Goal: Task Accomplishment & Management: Manage account settings

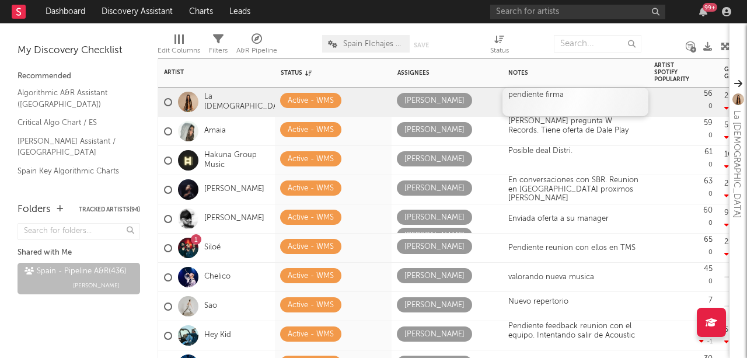
click at [565, 99] on div "pendiente firma" at bounding box center [575, 102] width 146 height 29
click at [566, 99] on div "pendiente firma" at bounding box center [575, 102] width 146 height 29
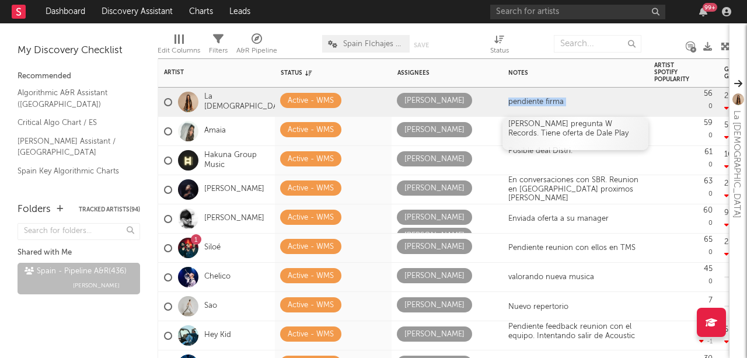
click at [604, 124] on div "[PERSON_NAME] pregunta W Records. Tiene oferta de Dale Play" at bounding box center [575, 133] width 146 height 33
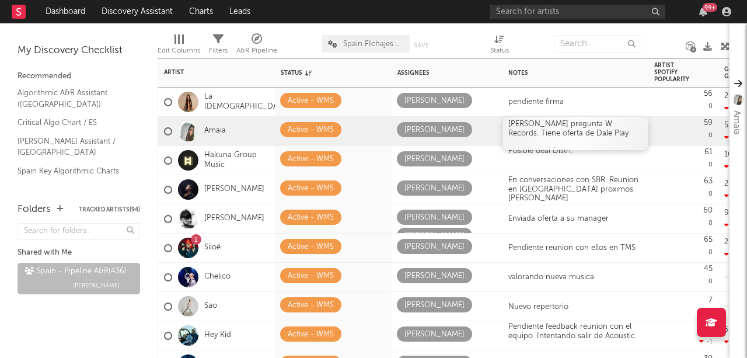
click at [610, 125] on div "[PERSON_NAME] pregunta W Records. Tiene oferta de Dale Play" at bounding box center [575, 133] width 146 height 33
click at [604, 125] on div "[PERSON_NAME] pregunta W Records. Tiene oferta de Dale Play" at bounding box center [575, 133] width 146 height 33
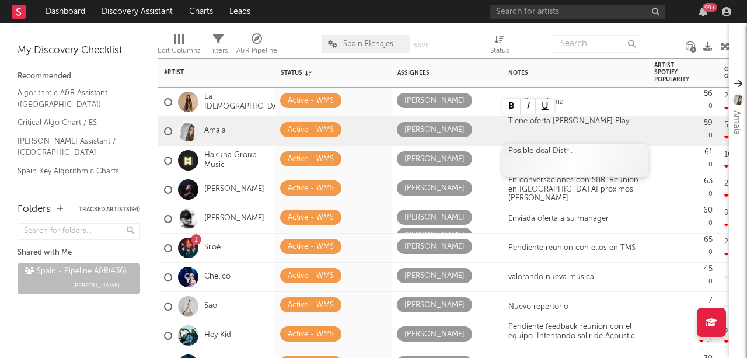
click at [583, 154] on div "Posible deal Distri." at bounding box center [575, 160] width 146 height 33
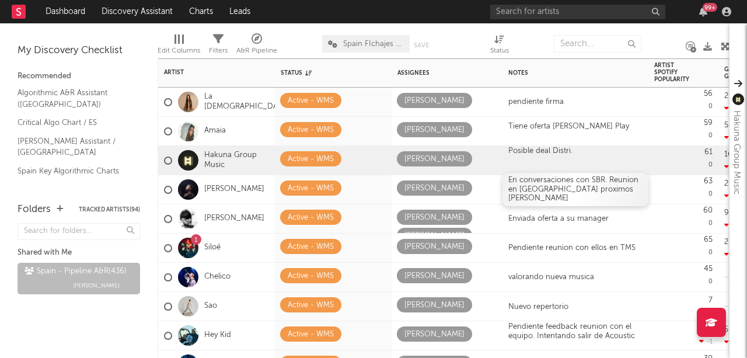
drag, startPoint x: 573, startPoint y: 191, endPoint x: 589, endPoint y: 190, distance: 16.4
click at [573, 191] on div "En conversaciones con SBR. Reunion en [GEOGRAPHIC_DATA] proximos [PERSON_NAME]" at bounding box center [575, 189] width 134 height 27
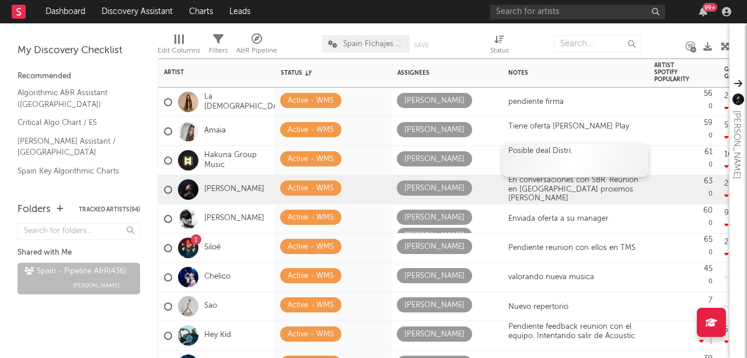
click at [582, 153] on div "Posible deal Distri." at bounding box center [575, 160] width 146 height 33
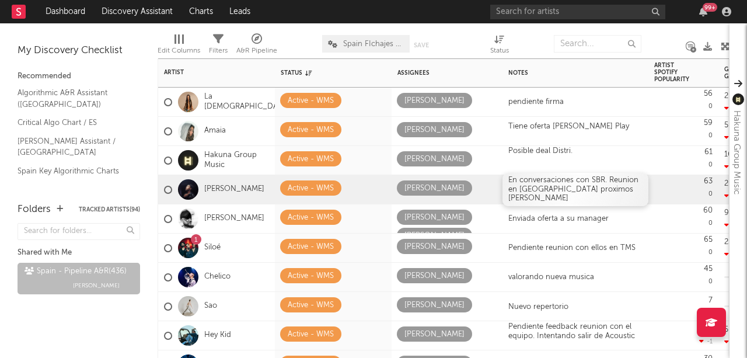
click at [598, 194] on div "En conversaciones con SBR. Reunion en [GEOGRAPHIC_DATA] proximos [PERSON_NAME]" at bounding box center [575, 189] width 134 height 27
click at [604, 193] on div "En conversaciones con SBR. Reunion en [GEOGRAPHIC_DATA] proximos [PERSON_NAME]" at bounding box center [575, 189] width 134 height 27
click at [600, 191] on div "En conversaciones con SBR. Reunion en [GEOGRAPHIC_DATA] proximos [PERSON_NAME]" at bounding box center [575, 189] width 134 height 27
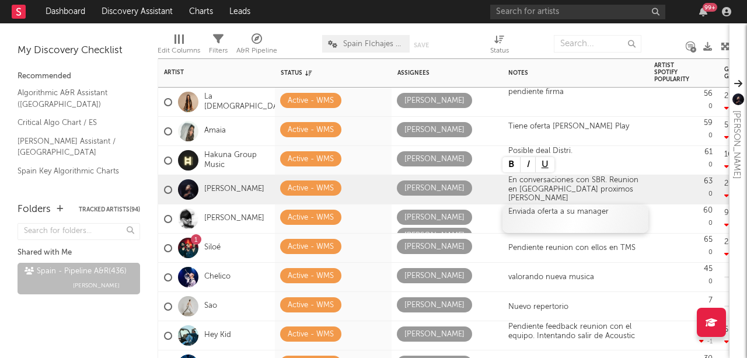
click at [573, 215] on div "Enviada oferta a su manager" at bounding box center [575, 218] width 146 height 29
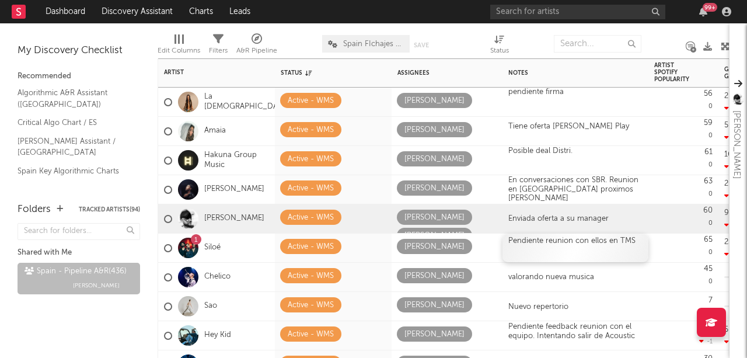
click at [605, 245] on div "Pendiente reunion con ellos en TMS" at bounding box center [575, 247] width 146 height 29
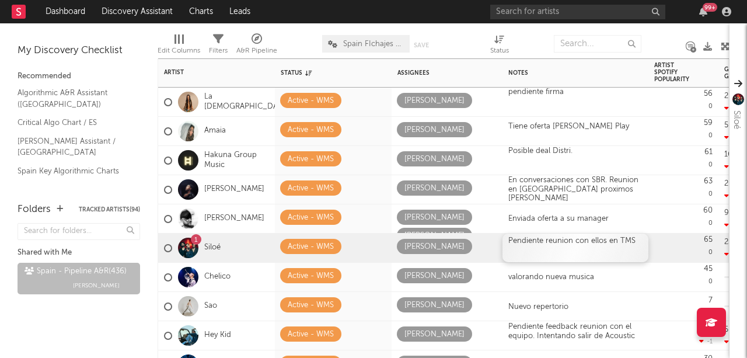
click at [603, 250] on div "Pendiente reunion con ellos en TMS" at bounding box center [575, 247] width 146 height 29
click at [623, 241] on div "Pendiente reunion con ellos en TMS" at bounding box center [575, 247] width 146 height 29
click at [637, 239] on div "Pendiente reunion con ellos en TMS" at bounding box center [575, 247] width 146 height 29
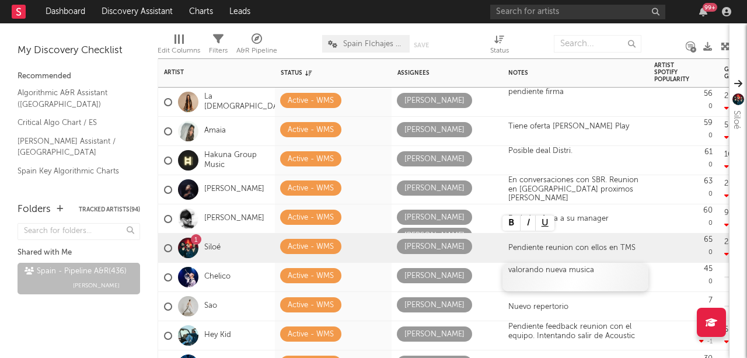
click at [609, 272] on div "valorando nueva musica" at bounding box center [575, 277] width 146 height 29
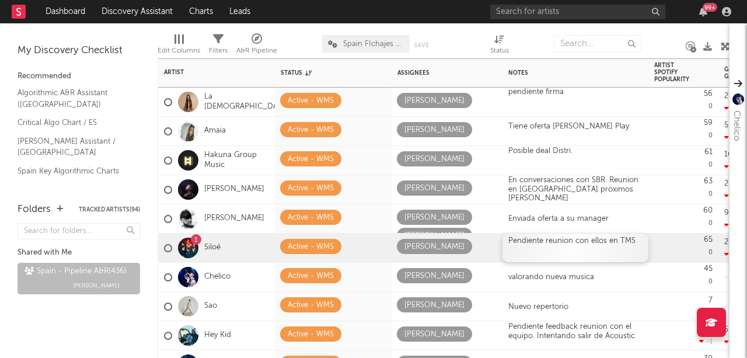
click at [630, 242] on div "Pendiente reunion con ellos en TMS" at bounding box center [575, 247] width 146 height 29
click at [631, 242] on div "Pendiente reunion con ellos en TMS" at bounding box center [575, 247] width 146 height 29
click at [631, 243] on div "Pendiente reunion con ellos en TMS" at bounding box center [575, 247] width 146 height 29
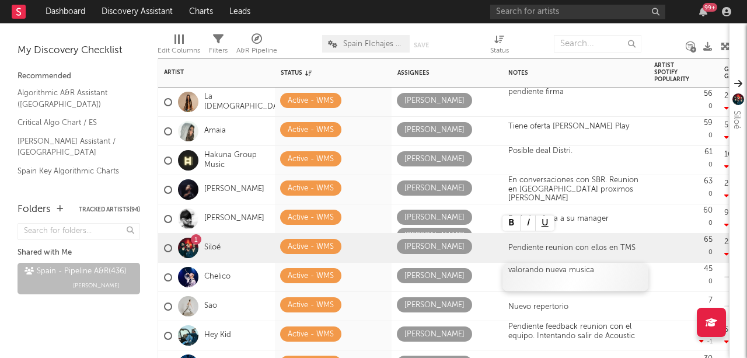
click at [613, 273] on div "valorando nueva musica" at bounding box center [575, 277] width 146 height 29
click at [614, 272] on div "valorando nueva musica" at bounding box center [575, 277] width 146 height 29
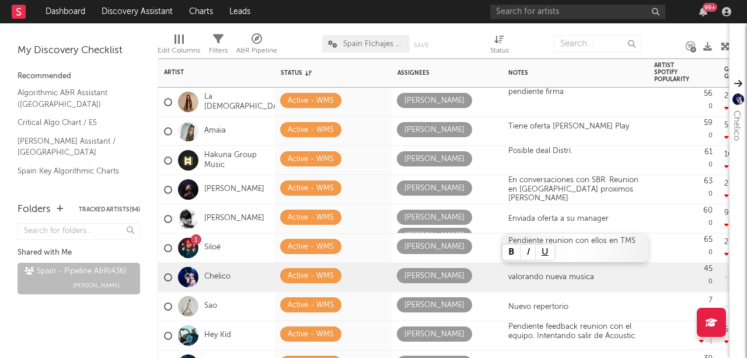
click at [612, 246] on div "Pendiente reunion con ellos en TMS" at bounding box center [575, 247] width 146 height 29
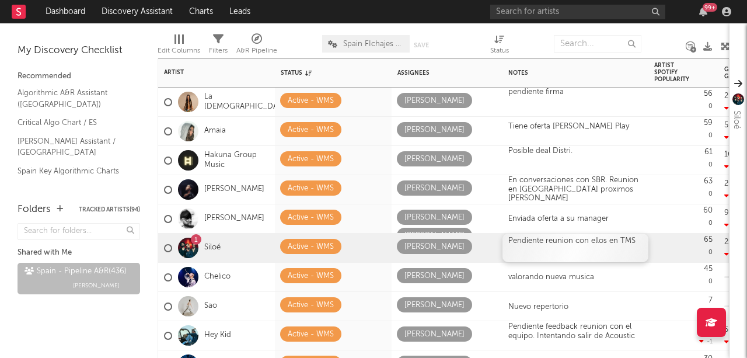
click at [604, 240] on div "Pendiente reunion con ellos en TMS" at bounding box center [575, 247] width 146 height 29
click at [601, 249] on div "Pendiente reunion con ellos en TMS" at bounding box center [575, 247] width 146 height 29
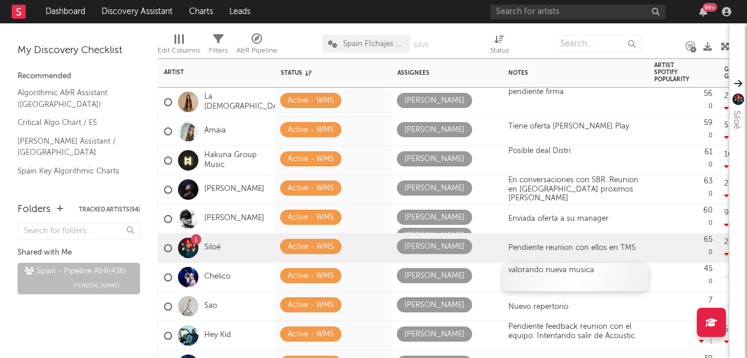
click at [597, 272] on div "valorando nueva musica" at bounding box center [575, 277] width 146 height 29
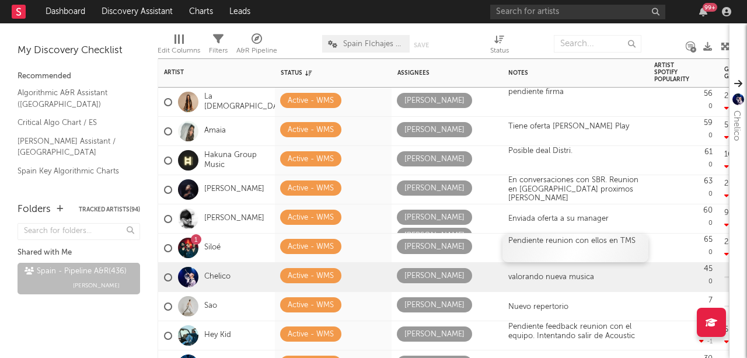
click at [602, 244] on div "Pendiente reunion con ellos en TMS" at bounding box center [575, 247] width 146 height 29
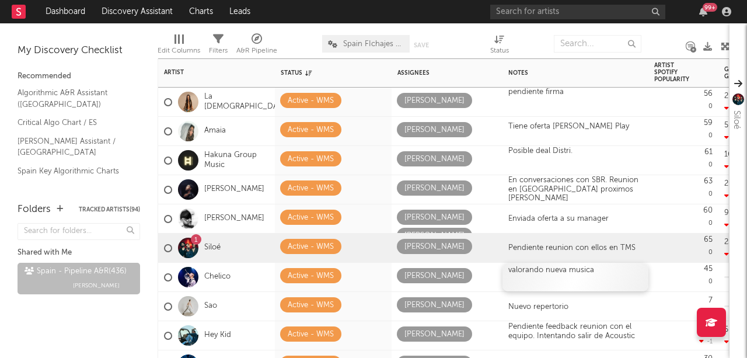
click at [538, 276] on div "valorando nueva musica" at bounding box center [575, 277] width 146 height 29
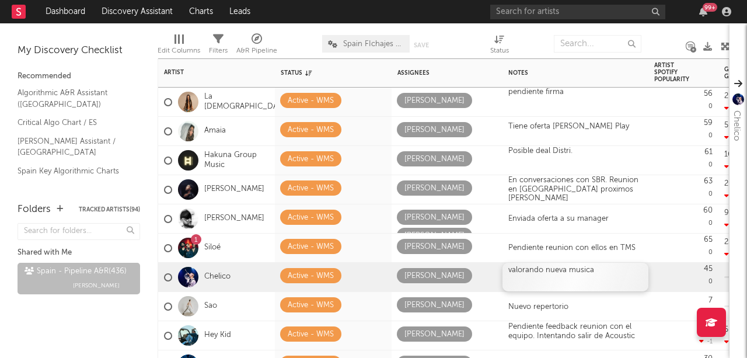
click at [552, 272] on div "valorando nueva musica" at bounding box center [575, 277] width 146 height 29
click at [602, 271] on div "valorando nueva musica" at bounding box center [575, 277] width 146 height 29
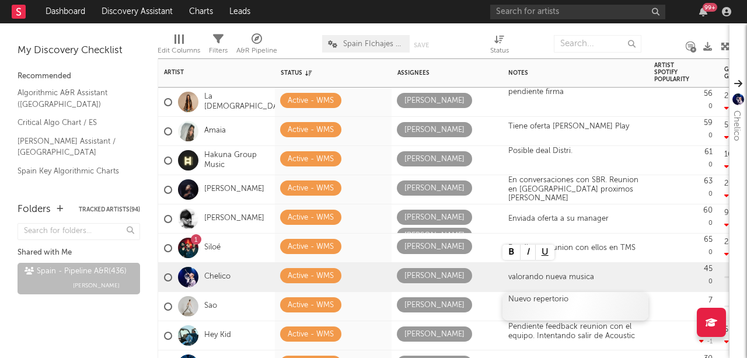
click at [537, 302] on div "Nuevo repertorio" at bounding box center [575, 306] width 146 height 29
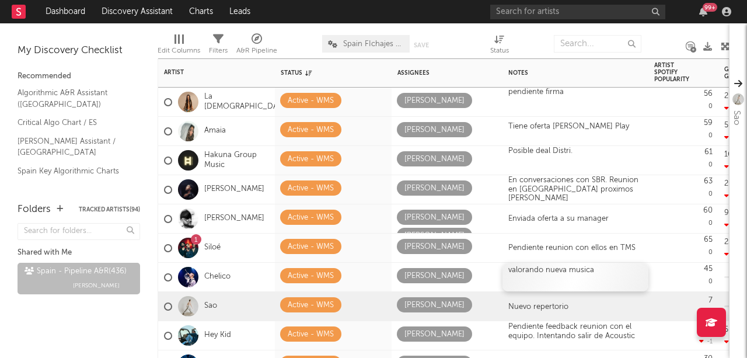
click at [624, 270] on div "valorando nueva musica" at bounding box center [575, 277] width 146 height 29
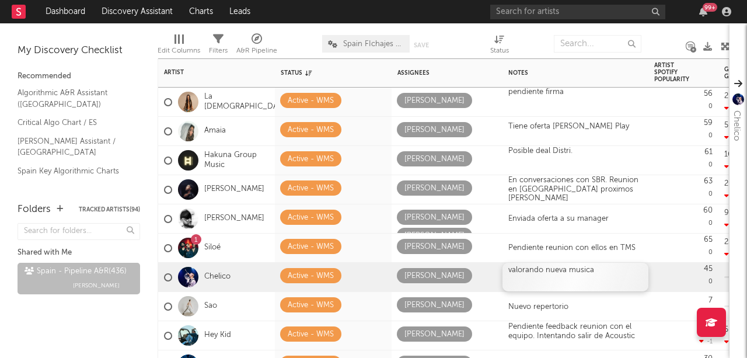
click at [611, 270] on div "valorando nueva musica" at bounding box center [575, 277] width 146 height 29
click at [373, 272] on icon at bounding box center [372, 276] width 8 height 8
click at [368, 277] on icon at bounding box center [372, 276] width 8 height 8
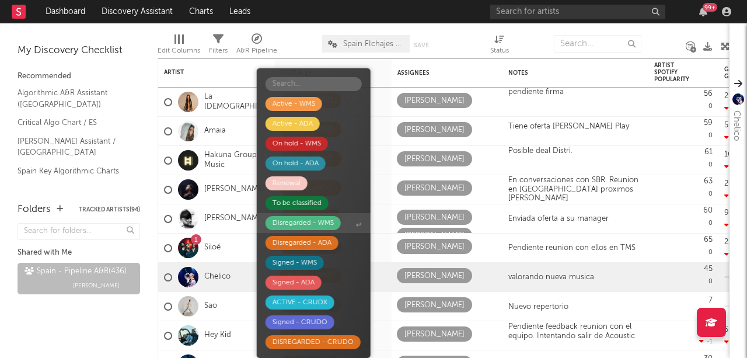
click at [314, 226] on div "Disregarded - WMS" at bounding box center [302, 223] width 61 height 14
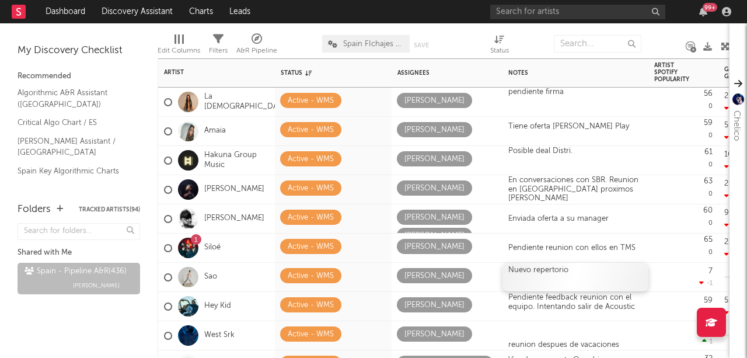
click at [571, 275] on div at bounding box center [575, 279] width 134 height 9
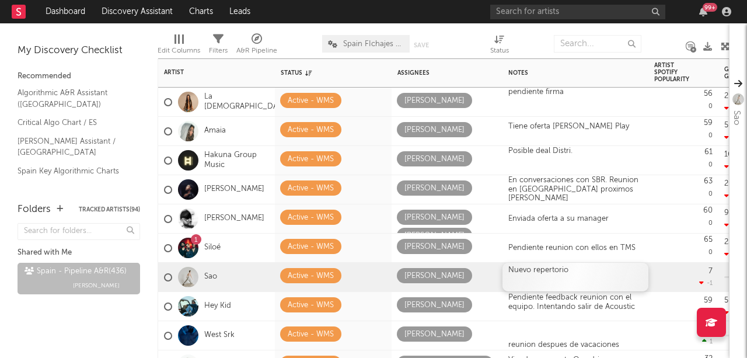
click at [572, 272] on div "Nuevo repertorio" at bounding box center [575, 277] width 146 height 29
click at [602, 270] on div "Nuevo repertorio" at bounding box center [575, 277] width 146 height 29
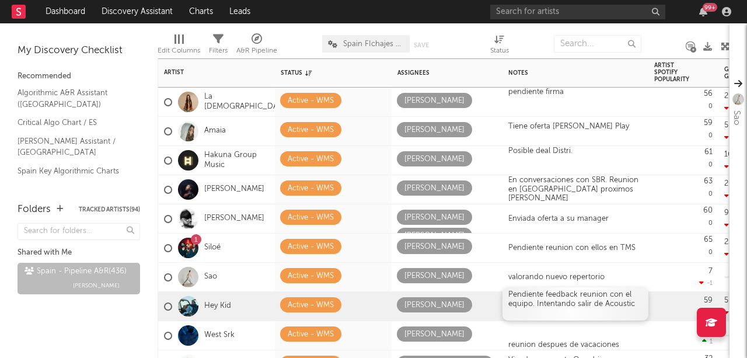
click at [607, 304] on div "Pendiente feedback reunion con el equipo. Intentando salir de Acoustic" at bounding box center [575, 299] width 134 height 18
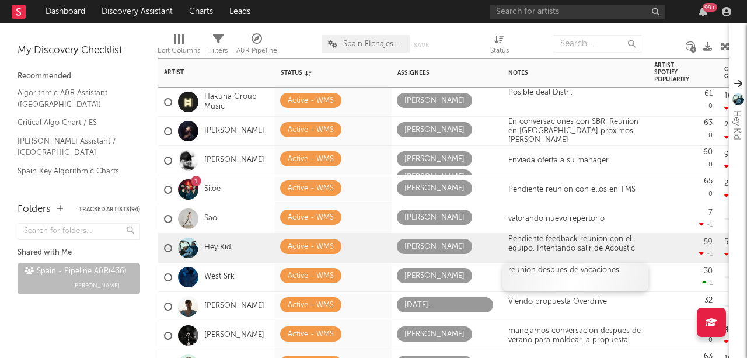
click at [550, 274] on div "reunion despues de vacaciones" at bounding box center [575, 277] width 146 height 29
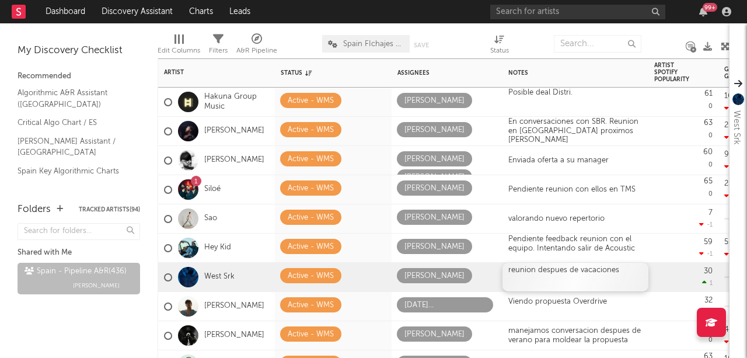
click at [557, 271] on div "reunion despues de vacaciones" at bounding box center [575, 277] width 146 height 29
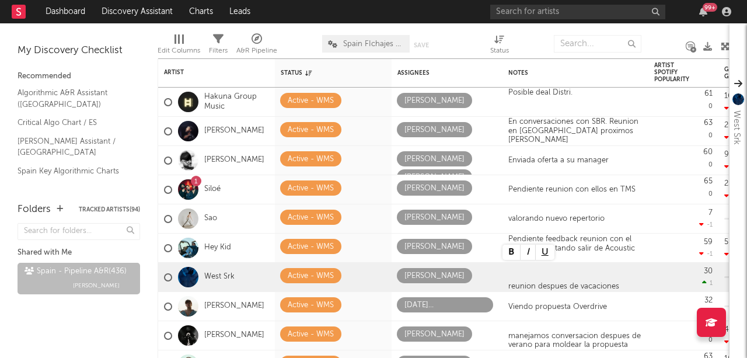
click at [126, 313] on div "Spain - Pipeline A&R ( 436 ) [PERSON_NAME]" at bounding box center [79, 289] width 123 height 58
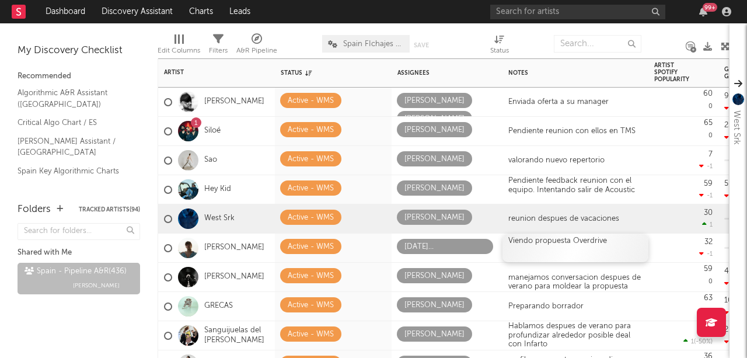
click at [574, 239] on div "Viendo propuesta Overdrive" at bounding box center [575, 247] width 146 height 29
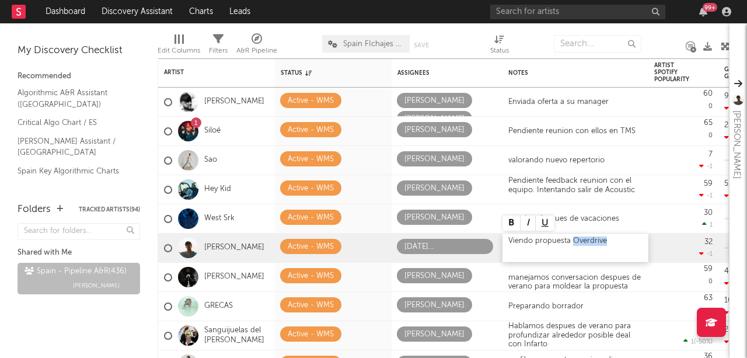
click at [613, 243] on div "Viendo propuesta Overdrive" at bounding box center [575, 247] width 146 height 29
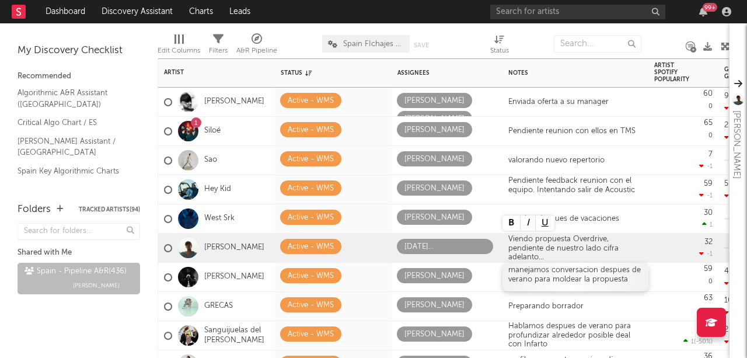
click at [608, 278] on div "manejamos conversacion despues de verano para moldear la propuesta" at bounding box center [575, 274] width 134 height 18
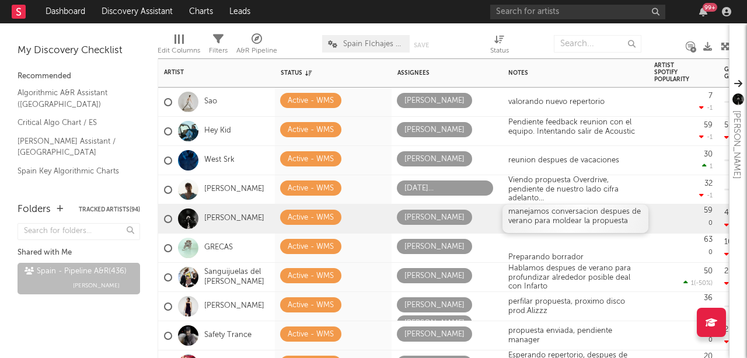
click at [630, 217] on div "manejamos conversacion despues de verano para moldear la propuesta" at bounding box center [575, 216] width 134 height 18
click at [627, 247] on div "Preparando borrador" at bounding box center [575, 247] width 146 height 29
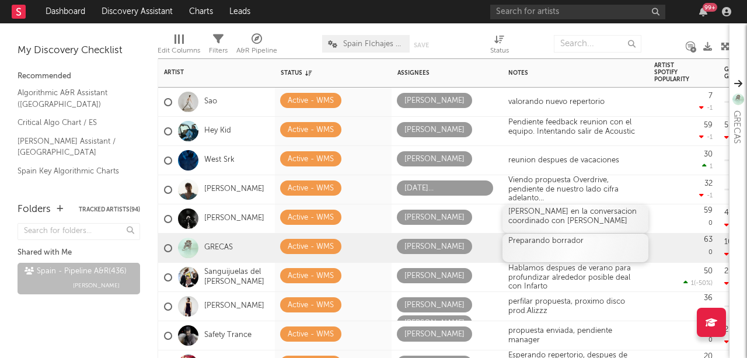
click at [595, 241] on div "Preparando borrador" at bounding box center [575, 247] width 146 height 29
click at [595, 242] on div "Preparando borrador" at bounding box center [575, 247] width 146 height 29
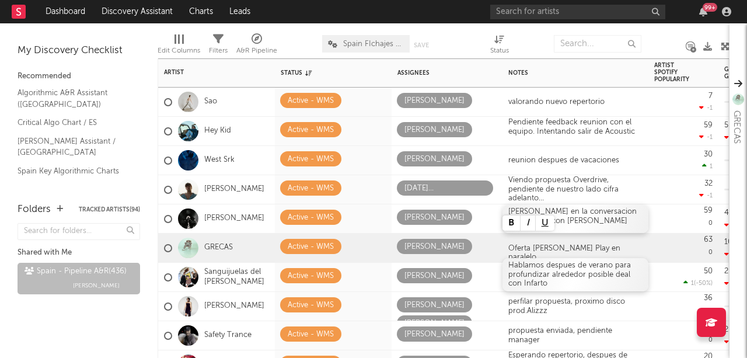
click at [589, 270] on div "Hablamos despues de verano para profundizar alrededor posible deal con Infarto" at bounding box center [575, 274] width 134 height 27
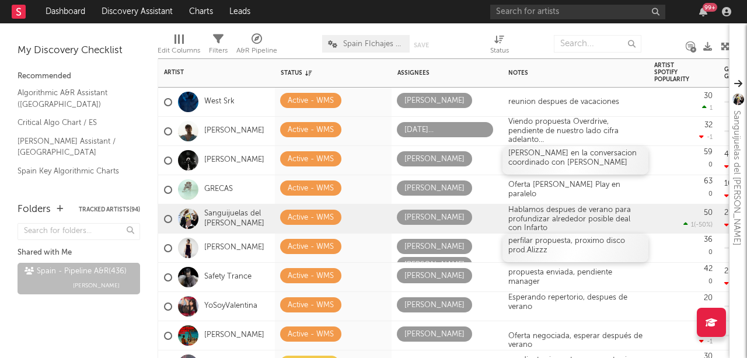
click at [580, 253] on div "perfilar propuesta, proximo disco prod.Alizzz" at bounding box center [575, 247] width 146 height 29
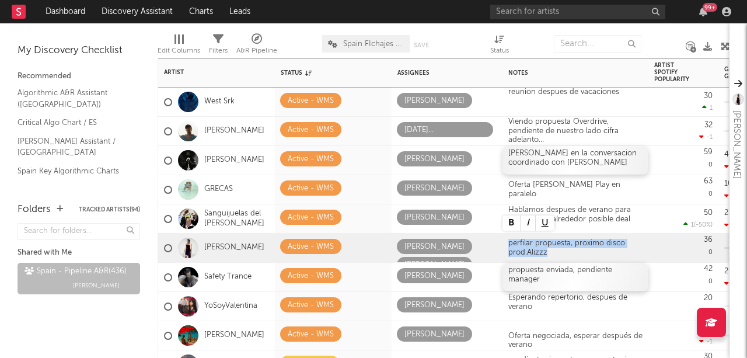
click at [606, 275] on div "propuesta enviada, pendiente manager" at bounding box center [575, 277] width 146 height 29
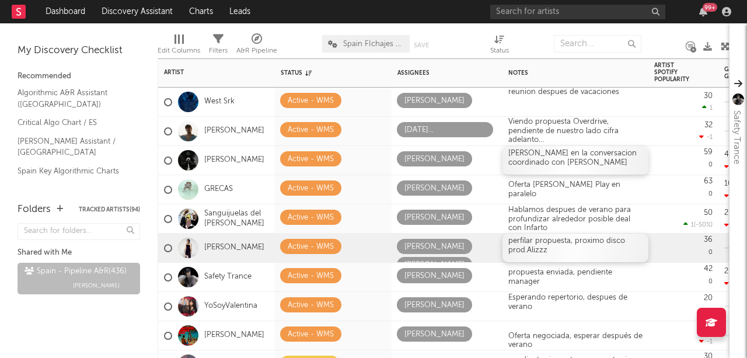
click at [572, 250] on div "perfilar propuesta, proximo disco prod.Alizzz" at bounding box center [575, 247] width 146 height 29
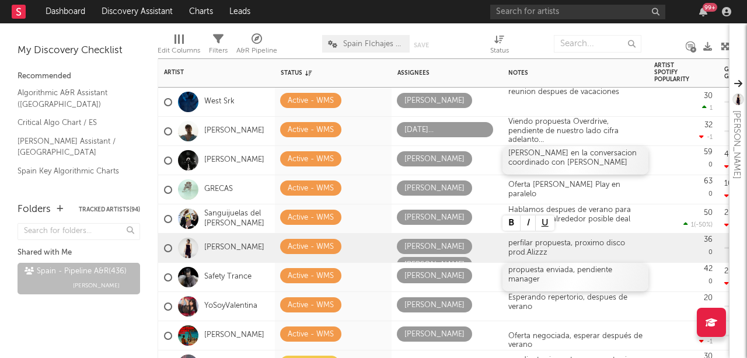
click at [595, 277] on div "propuesta enviada, pendiente manager" at bounding box center [575, 277] width 146 height 29
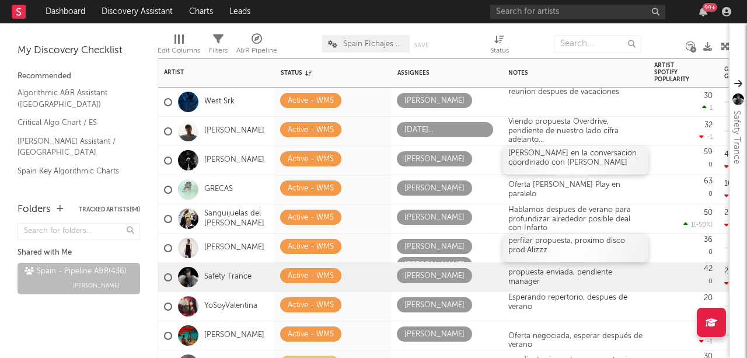
click at [592, 251] on div "perfilar propuesta, proximo disco prod.Alizzz" at bounding box center [575, 247] width 146 height 29
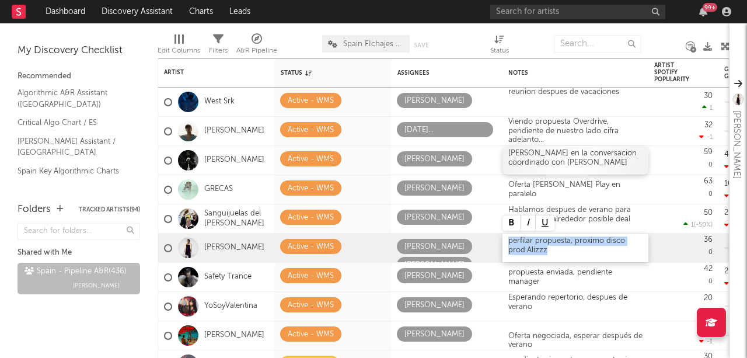
click at [592, 251] on div "perfilar propuesta, proximo disco prod.Alizzz" at bounding box center [575, 247] width 146 height 29
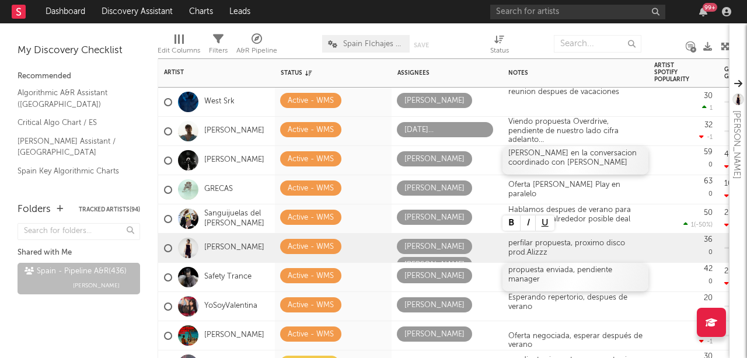
click at [590, 277] on div "propuesta enviada, pendiente manager" at bounding box center [575, 277] width 146 height 29
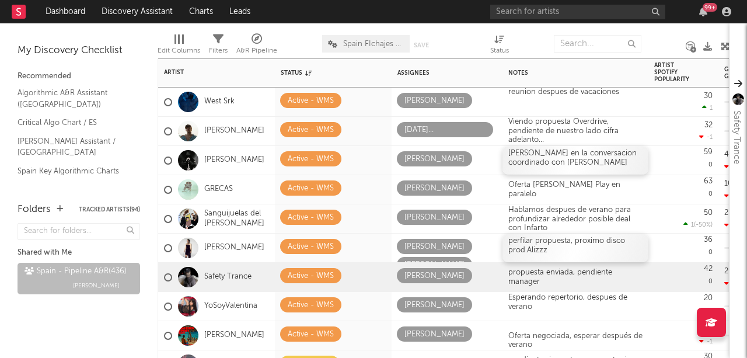
click at [558, 256] on div "perfilar propuesta, proximo disco prod.Alizzz" at bounding box center [575, 247] width 146 height 29
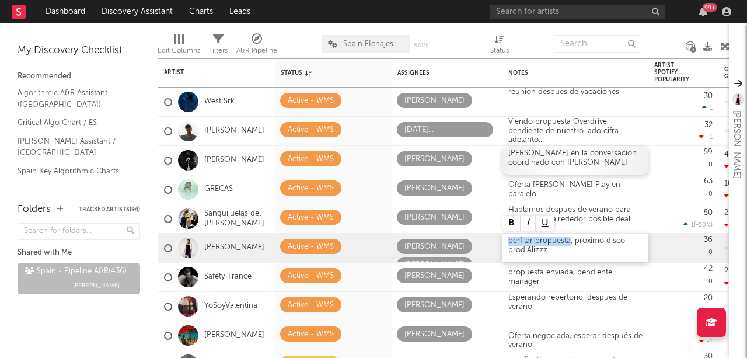
drag, startPoint x: 567, startPoint y: 241, endPoint x: 506, endPoint y: 243, distance: 60.7
click at [506, 243] on div "perfilar propuesta, proximo disco prod.Alizzz" at bounding box center [575, 247] width 146 height 29
click at [636, 250] on div "Propuesta enviada a [PERSON_NAME], proximo disco prod.Alizzz" at bounding box center [575, 247] width 146 height 33
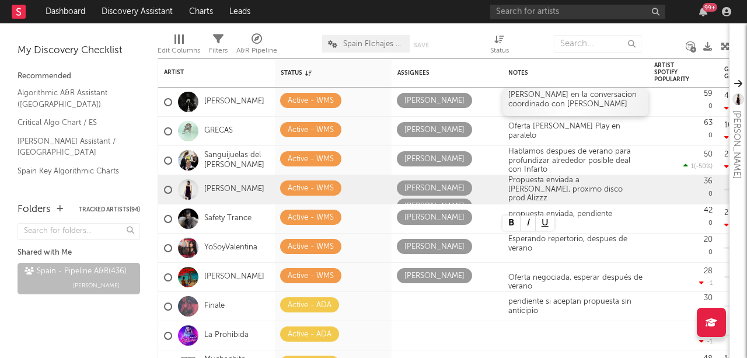
click at [155, 200] on div "Folders Tracked Artists ( 94 ) Shared with Me Spain - Pipeline A&R ( 436 ) [PER…" at bounding box center [79, 274] width 158 height 167
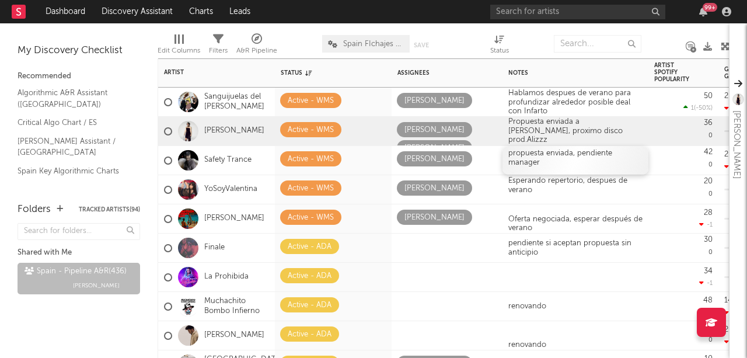
click at [555, 165] on div "propuesta enviada, pendiente manager" at bounding box center [575, 160] width 146 height 29
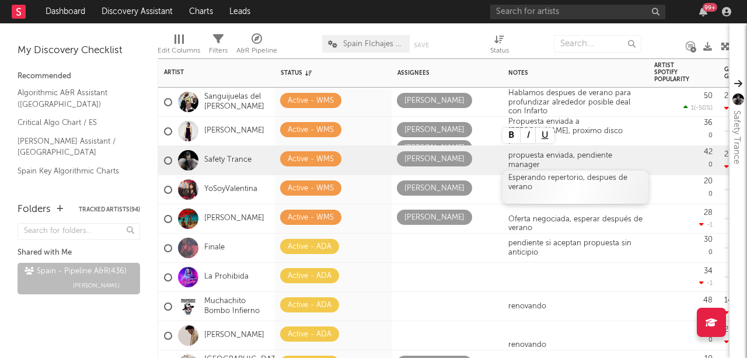
click at [550, 190] on div "Esperando repertorio, despues de verano" at bounding box center [575, 186] width 146 height 33
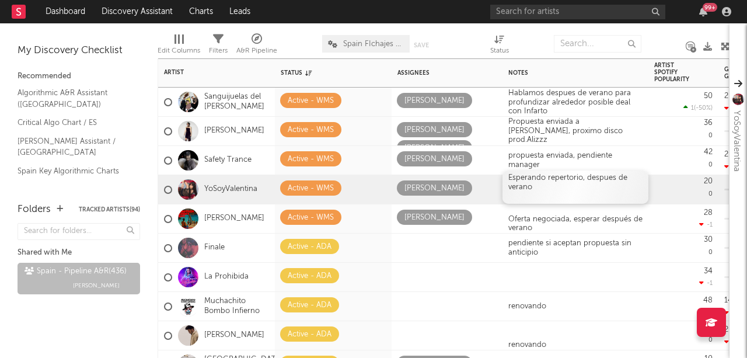
click at [550, 190] on div "Esperando repertorio, despues de verano" at bounding box center [575, 186] width 146 height 33
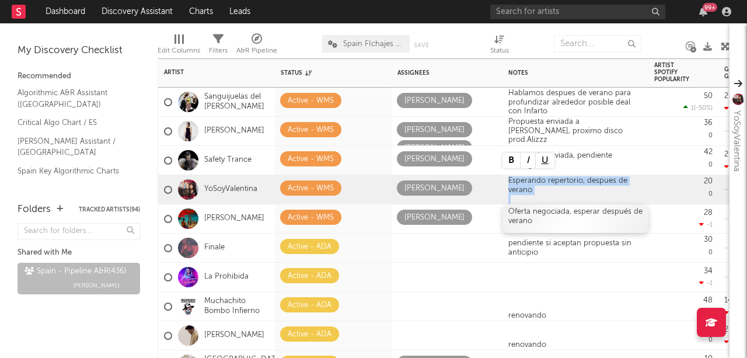
click at [580, 219] on div "Oferta negociada, esperar después de verano" at bounding box center [575, 218] width 146 height 29
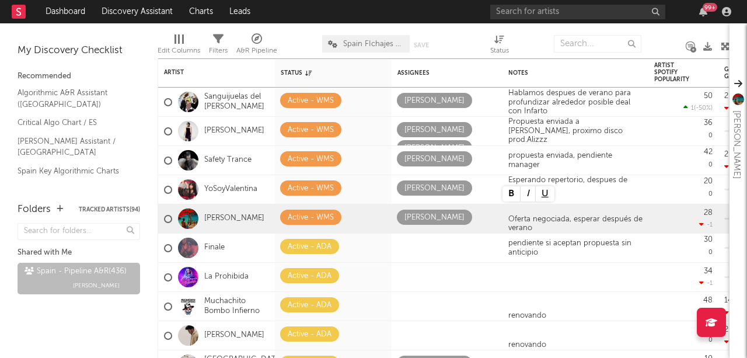
click at [154, 201] on div "Folders Tracked Artists ( 94 ) Shared with Me Spain - Pipeline A&R ( 436 ) [PER…" at bounding box center [79, 274] width 158 height 167
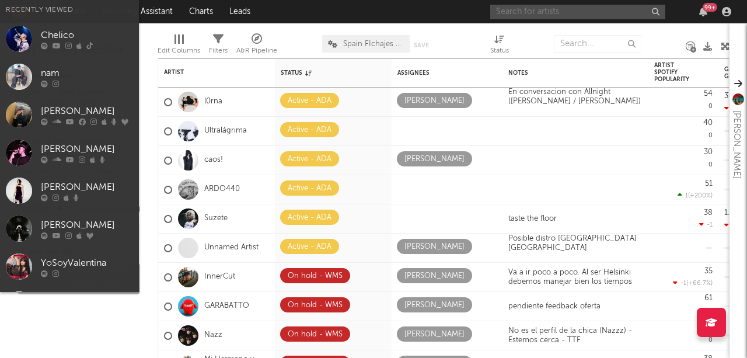
click at [534, 10] on input "text" at bounding box center [577, 12] width 175 height 15
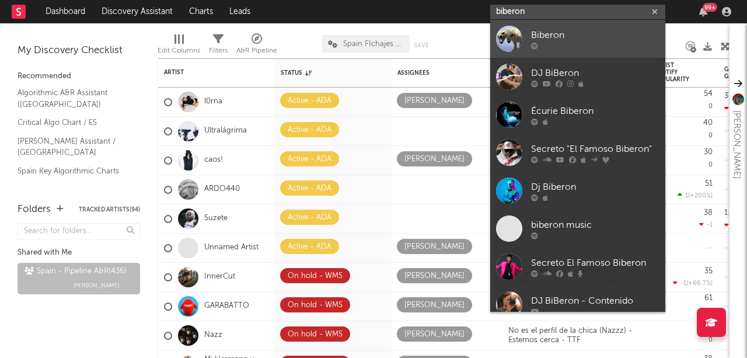
type input "biberon"
click at [559, 36] on div "Biberon" at bounding box center [595, 35] width 128 height 14
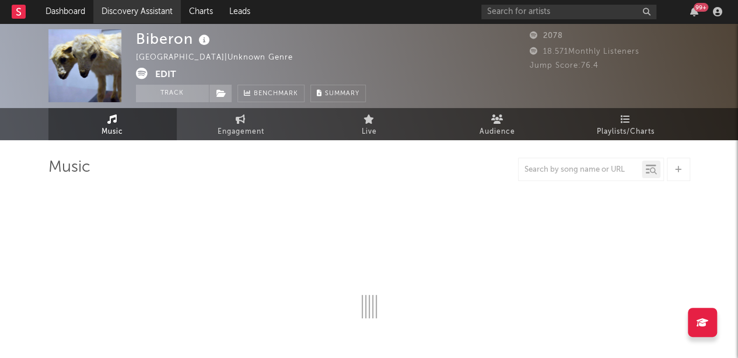
select select "1w"
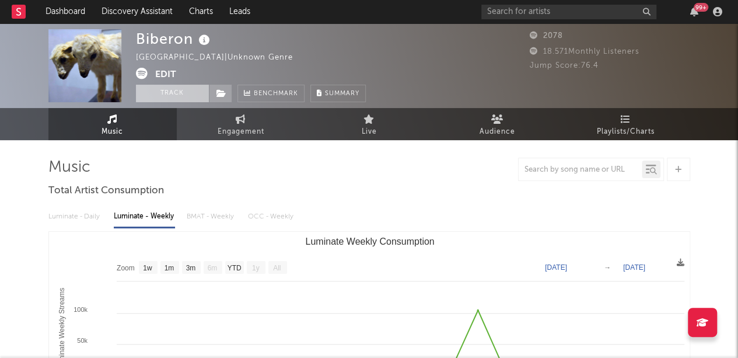
click at [180, 94] on button "Track" at bounding box center [172, 94] width 73 height 18
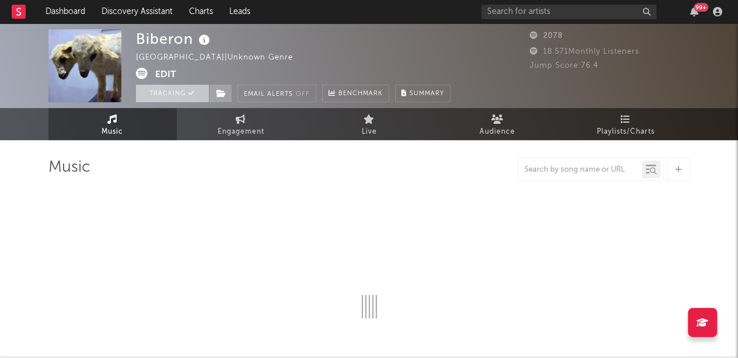
select select "1w"
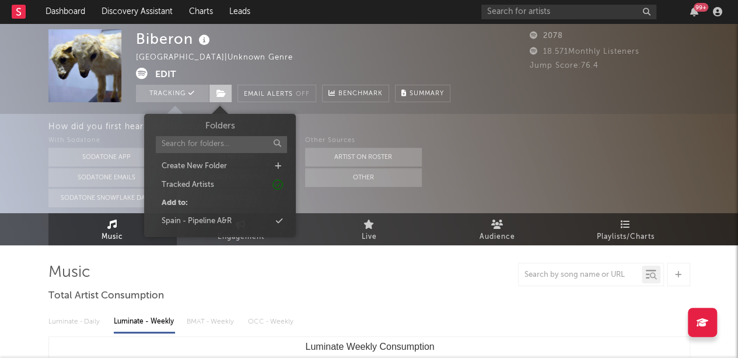
click at [221, 93] on icon at bounding box center [221, 93] width 10 height 8
click at [251, 220] on div "Spain - Pipeline A&R" at bounding box center [220, 221] width 134 height 15
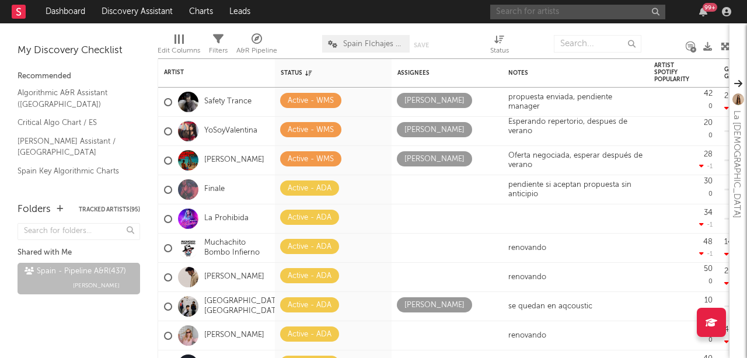
click at [634, 13] on input "text" at bounding box center [577, 12] width 175 height 15
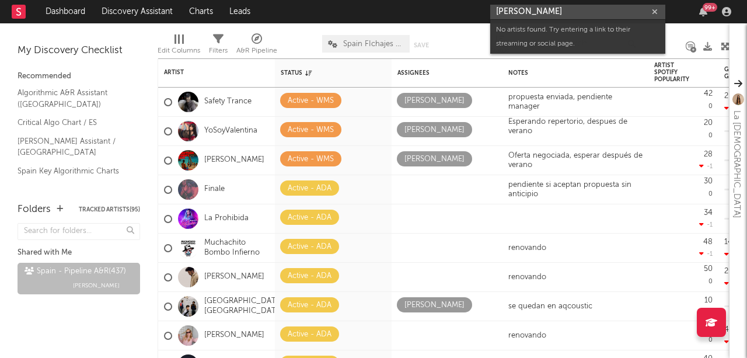
drag, startPoint x: 571, startPoint y: 13, endPoint x: 540, endPoint y: 14, distance: 30.9
click at [540, 14] on input "samuel salazar" at bounding box center [577, 12] width 175 height 15
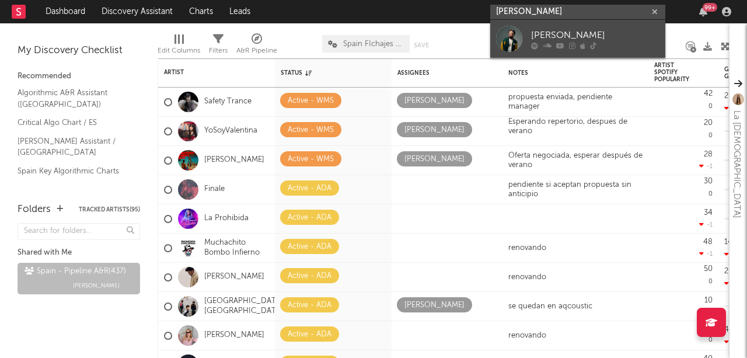
type input "samuel slzr"
click at [561, 33] on div "Samuel SLZR" at bounding box center [595, 35] width 128 height 14
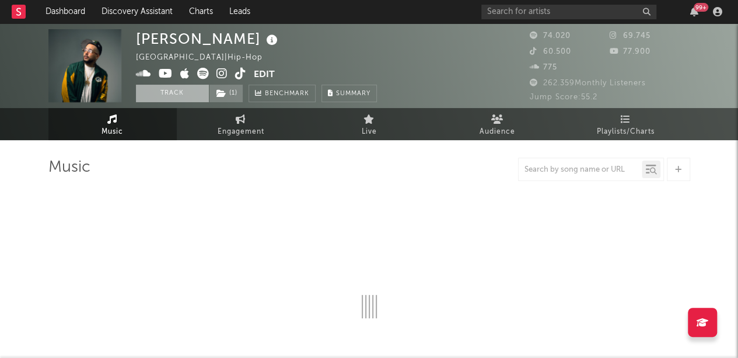
click at [181, 89] on button "Track" at bounding box center [172, 94] width 73 height 18
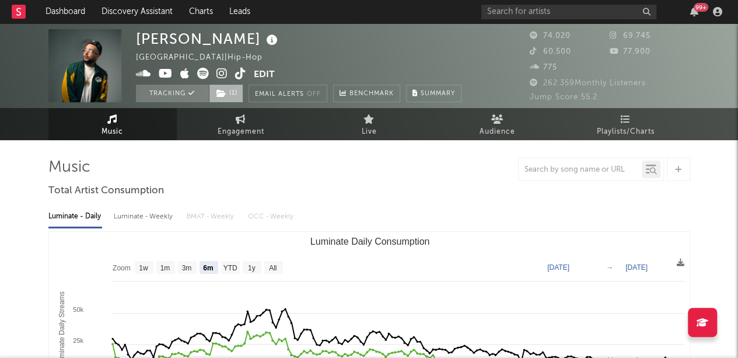
select select "6m"
click at [226, 90] on span "( 1 )" at bounding box center [226, 94] width 34 height 18
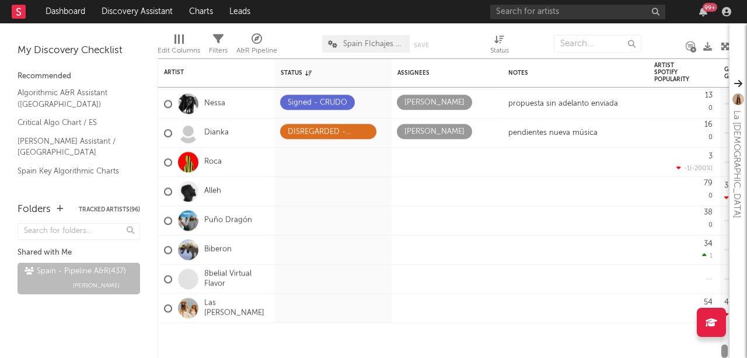
drag, startPoint x: 725, startPoint y: 117, endPoint x: 723, endPoint y: 362, distance: 245.0
click at [723, 357] on html "Dashboard Discovery Assistant Charts Leads 99 + Notifications Settings Mark all…" at bounding box center [373, 179] width 747 height 358
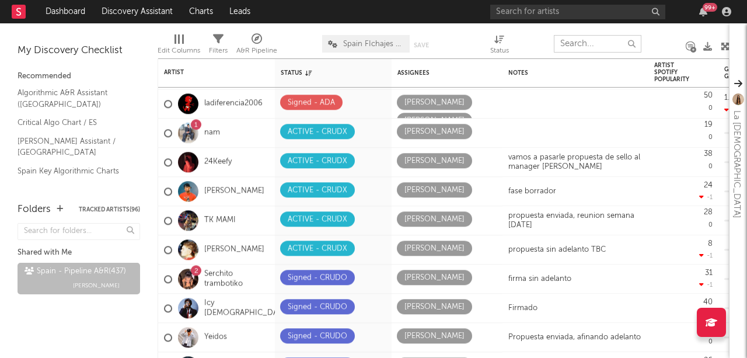
click at [632, 44] on input "text" at bounding box center [598, 44] width 88 height 18
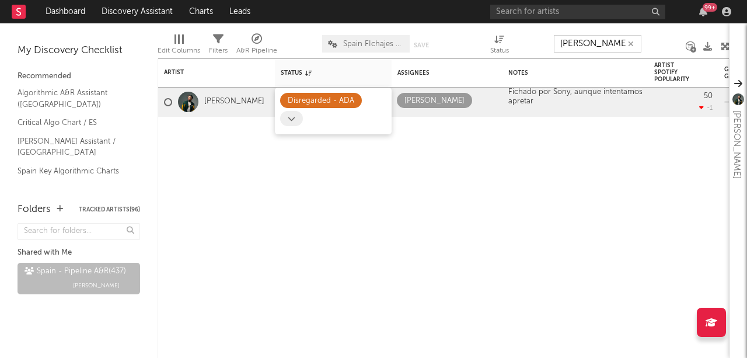
type input "samuel sl"
click at [292, 120] on icon at bounding box center [292, 119] width 8 height 8
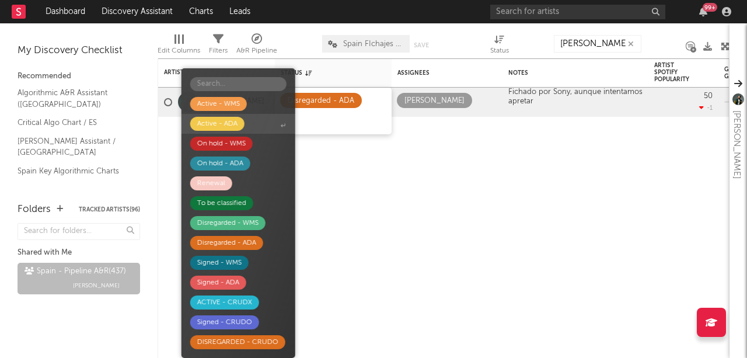
click at [231, 125] on div "Active - ADA" at bounding box center [217, 124] width 40 height 14
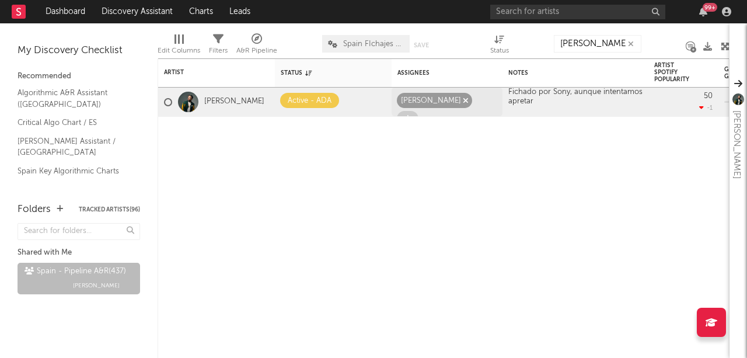
click at [463, 100] on icon "button" at bounding box center [466, 101] width 6 height 8
click at [404, 104] on span at bounding box center [408, 100] width 22 height 15
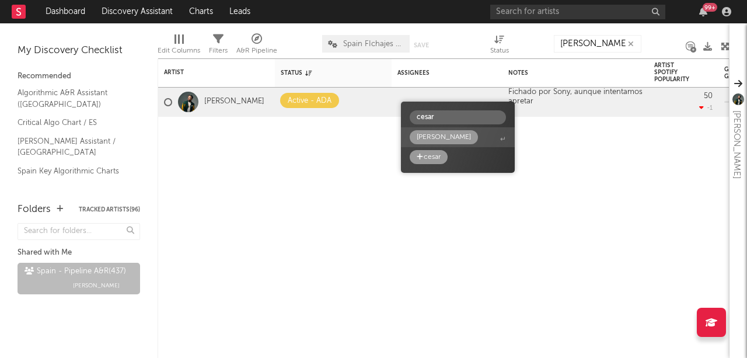
type input "cesar"
click at [453, 138] on div "[PERSON_NAME]" at bounding box center [444, 137] width 54 height 14
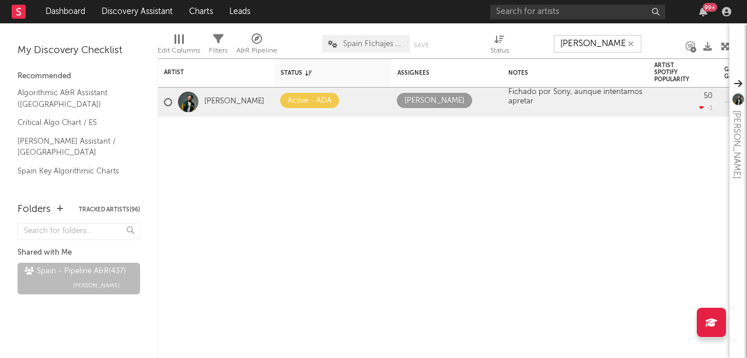
drag, startPoint x: 603, startPoint y: 45, endPoint x: 489, endPoint y: 41, distance: 113.2
click at [491, 45] on div "Edit Columns Filters A&R Pipeline Spain FIchajes Ok Save Save as Status samuel …" at bounding box center [444, 40] width 572 height 35
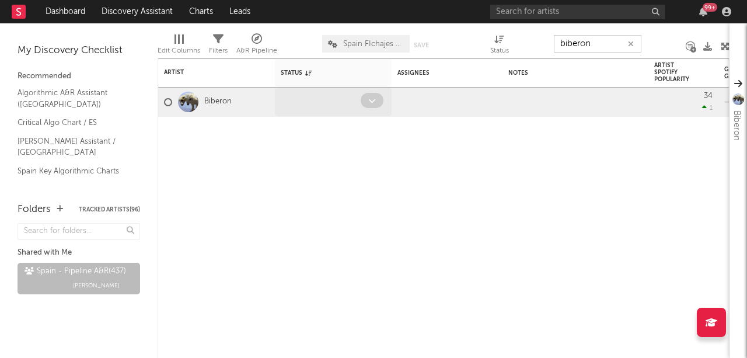
type input "biberon"
click at [375, 101] on icon at bounding box center [372, 101] width 8 height 8
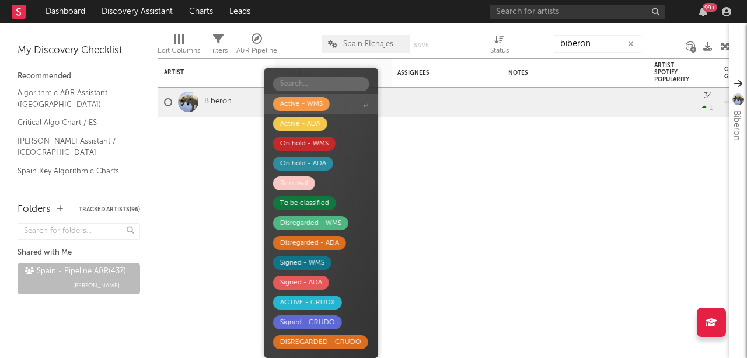
click at [312, 104] on div "Active - WMS" at bounding box center [301, 104] width 43 height 14
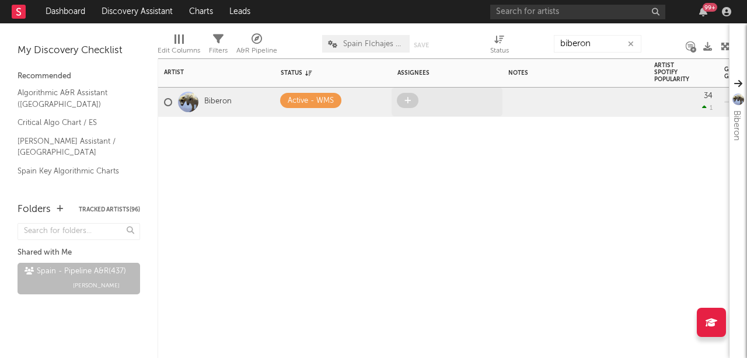
click at [411, 103] on span at bounding box center [408, 100] width 22 height 15
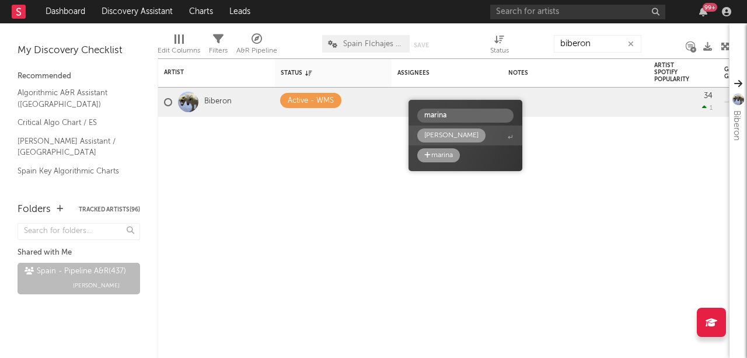
type input "marina"
click at [442, 135] on div "[PERSON_NAME]" at bounding box center [451, 135] width 54 height 14
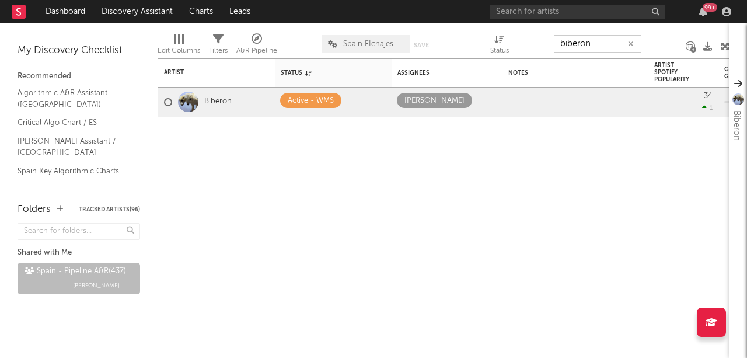
drag, startPoint x: 593, startPoint y: 40, endPoint x: 449, endPoint y: 39, distance: 143.5
click at [454, 39] on div "Edit Columns Filters A&R Pipeline Spain FIchajes Ok Save Save as Status biberon" at bounding box center [444, 40] width 572 height 35
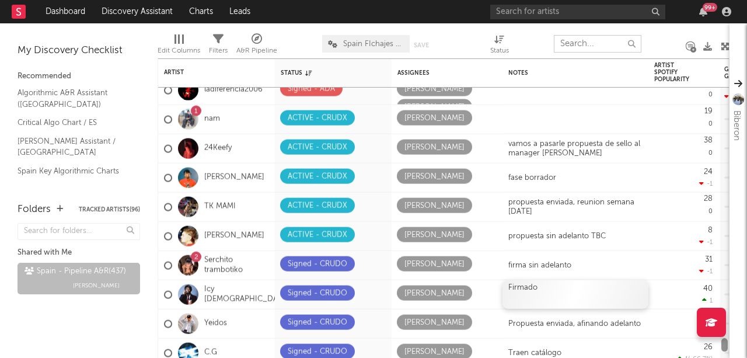
drag, startPoint x: 726, startPoint y: 101, endPoint x: 544, endPoint y: 302, distance: 270.9
click at [720, 343] on div at bounding box center [724, 223] width 9 height 270
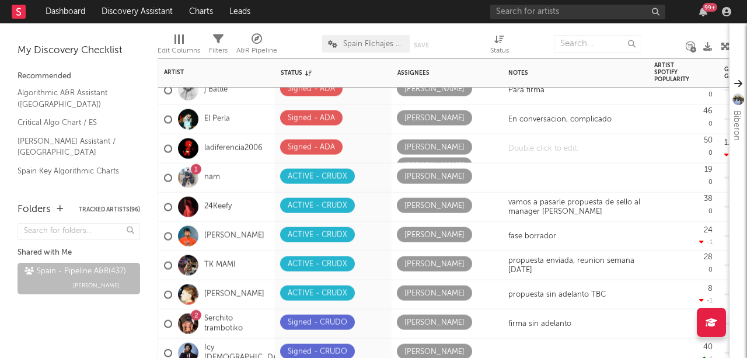
click at [546, 150] on div at bounding box center [575, 148] width 146 height 29
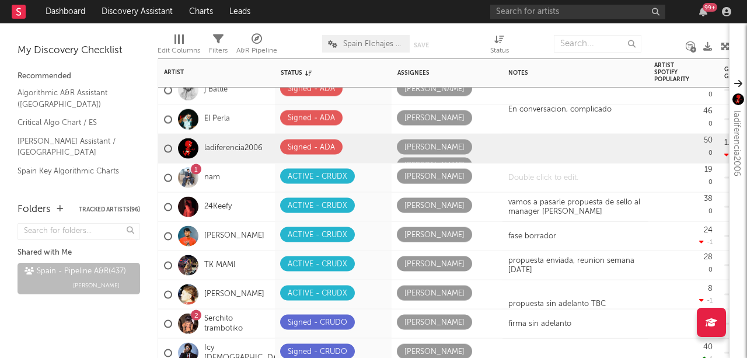
click at [534, 173] on div at bounding box center [575, 177] width 146 height 29
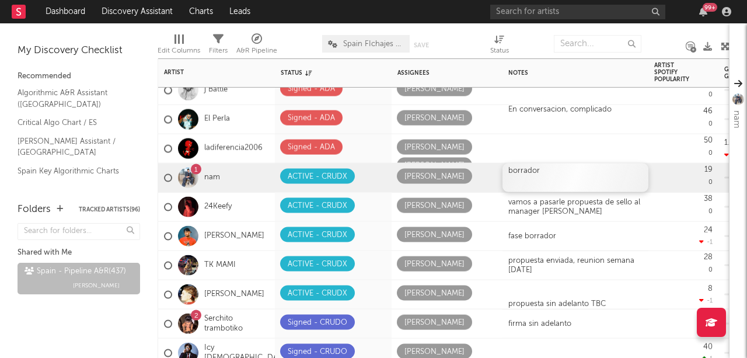
click at [547, 170] on div "borrador" at bounding box center [575, 177] width 146 height 29
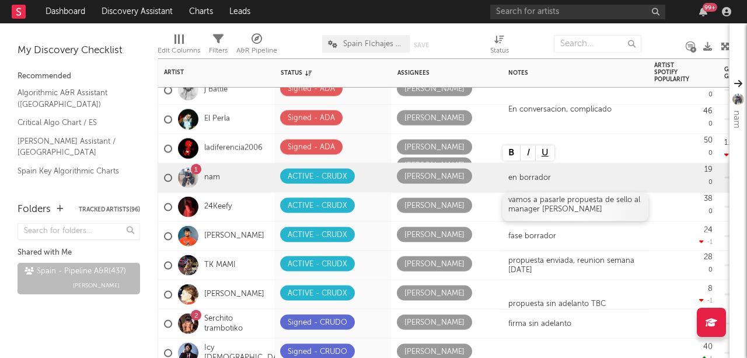
click at [576, 208] on div "vamos a pasarle propuesta de sello al manager de Camin" at bounding box center [575, 207] width 146 height 29
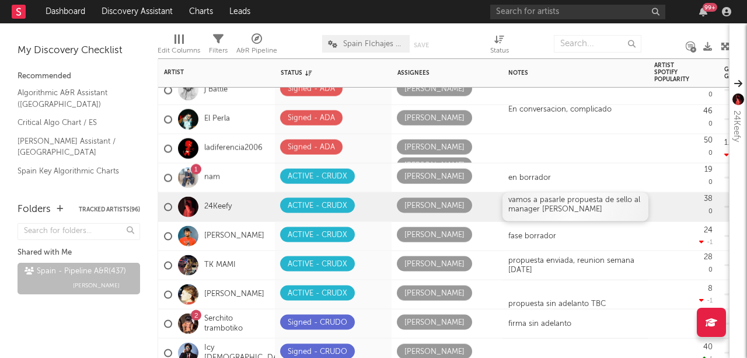
click at [580, 209] on div "vamos a pasarle propuesta de sello al manager de Camin" at bounding box center [575, 207] width 146 height 29
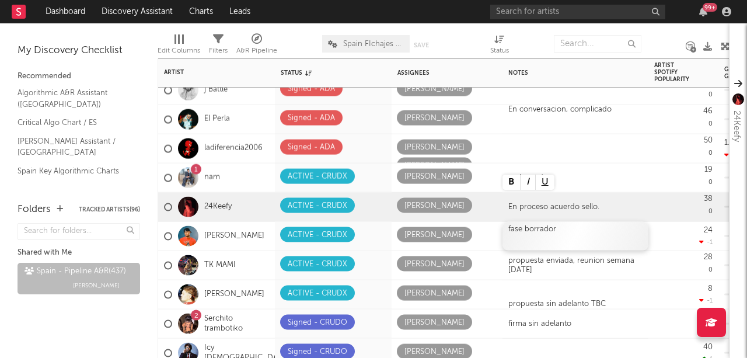
click at [606, 237] on div "fase borrador" at bounding box center [575, 236] width 146 height 29
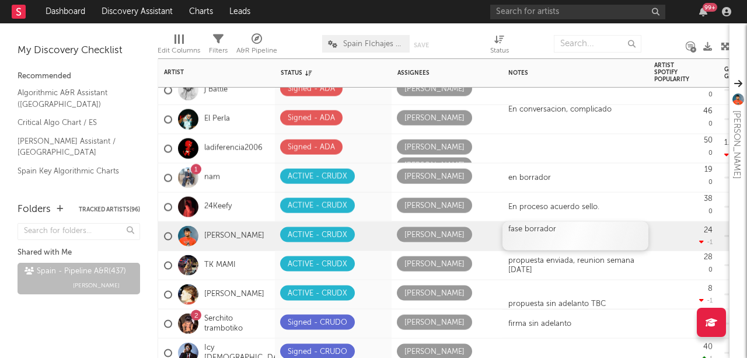
click at [605, 228] on div "fase borrador" at bounding box center [575, 236] width 146 height 29
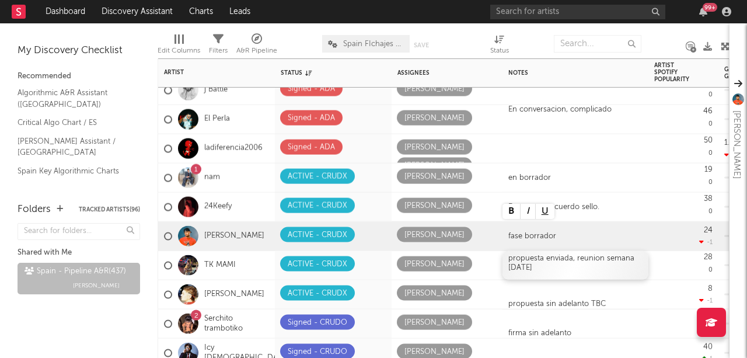
click at [559, 266] on div "propuesta enviada, reunion semana 7 julio" at bounding box center [575, 265] width 146 height 29
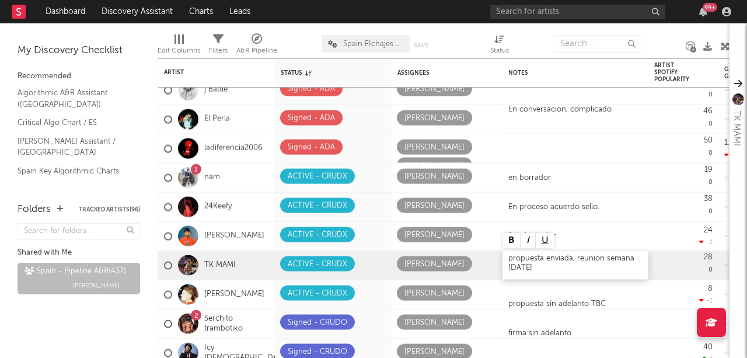
click at [559, 266] on div "propuesta enviada, reunion semana 7 julio" at bounding box center [575, 265] width 146 height 29
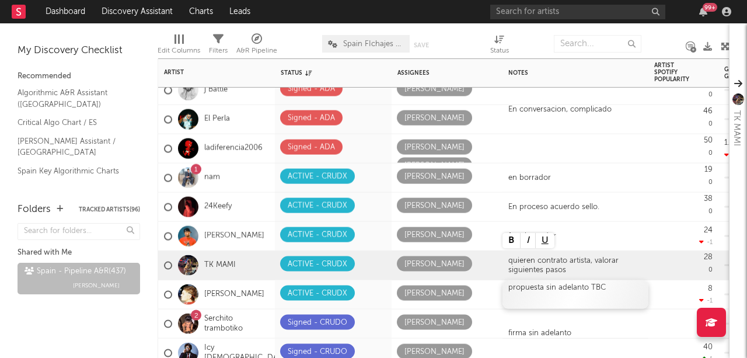
click at [569, 298] on div "propuesta sin adelanto TBC" at bounding box center [575, 294] width 146 height 29
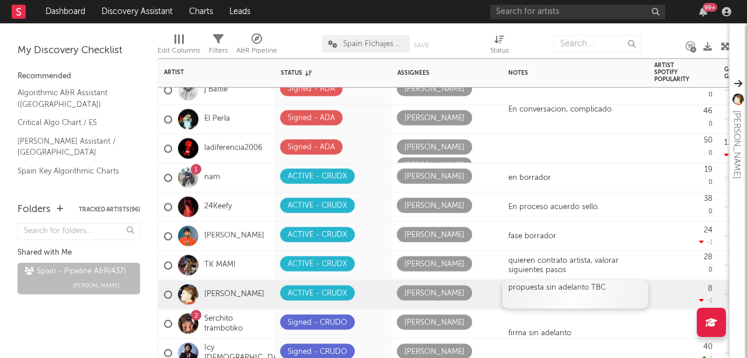
click at [608, 289] on div "propuesta sin adelanto TBC" at bounding box center [575, 294] width 146 height 29
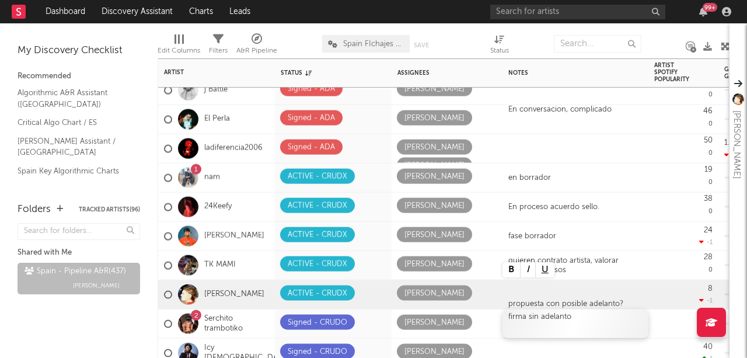
click at [585, 324] on div "firma sin adelanto" at bounding box center [575, 323] width 146 height 29
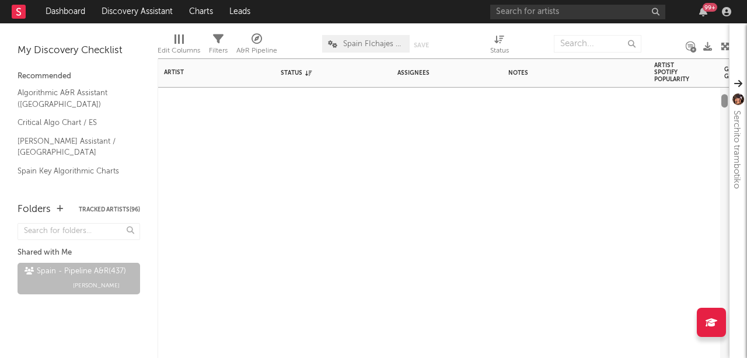
drag, startPoint x: 725, startPoint y: 345, endPoint x: 726, endPoint y: 75, distance: 269.5
click at [726, 94] on div at bounding box center [724, 229] width 6 height 270
